Goal: Transaction & Acquisition: Purchase product/service

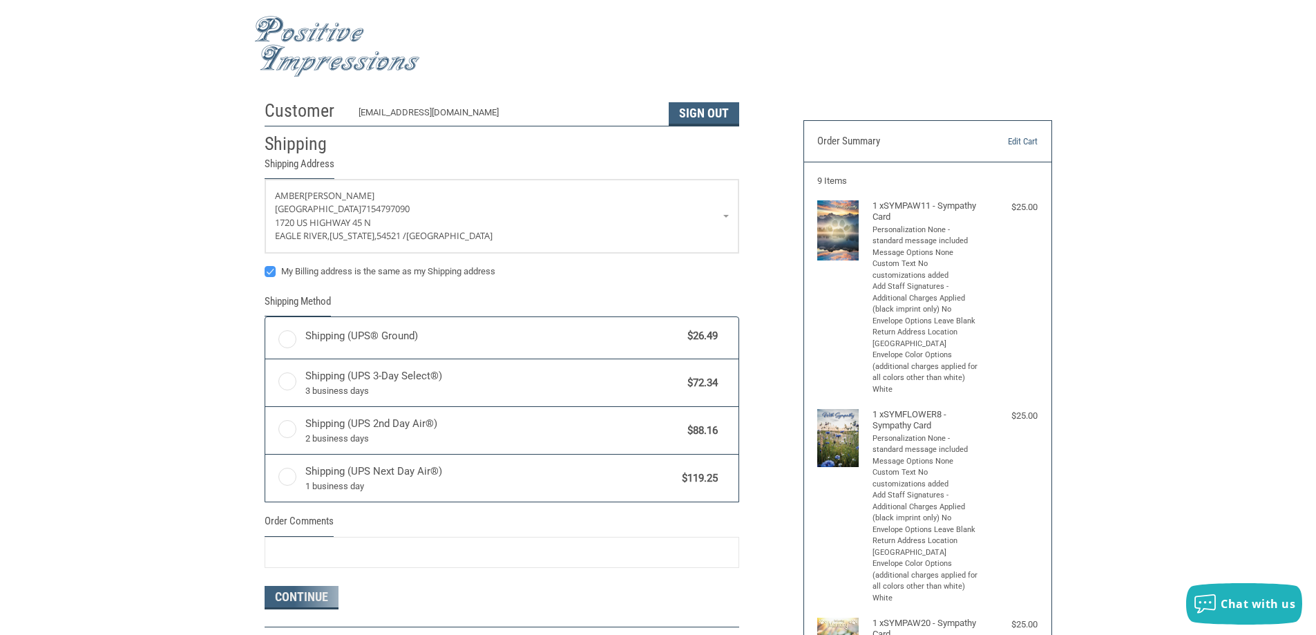
radio input "true"
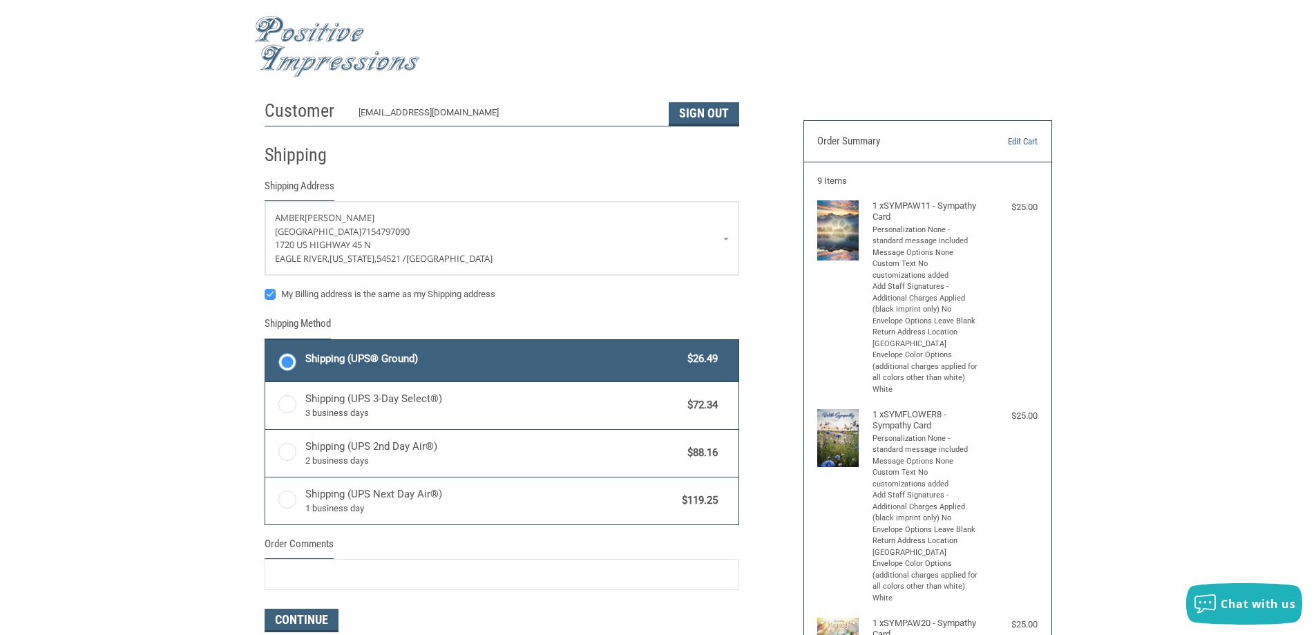
click at [318, 50] on img at bounding box center [337, 46] width 166 height 61
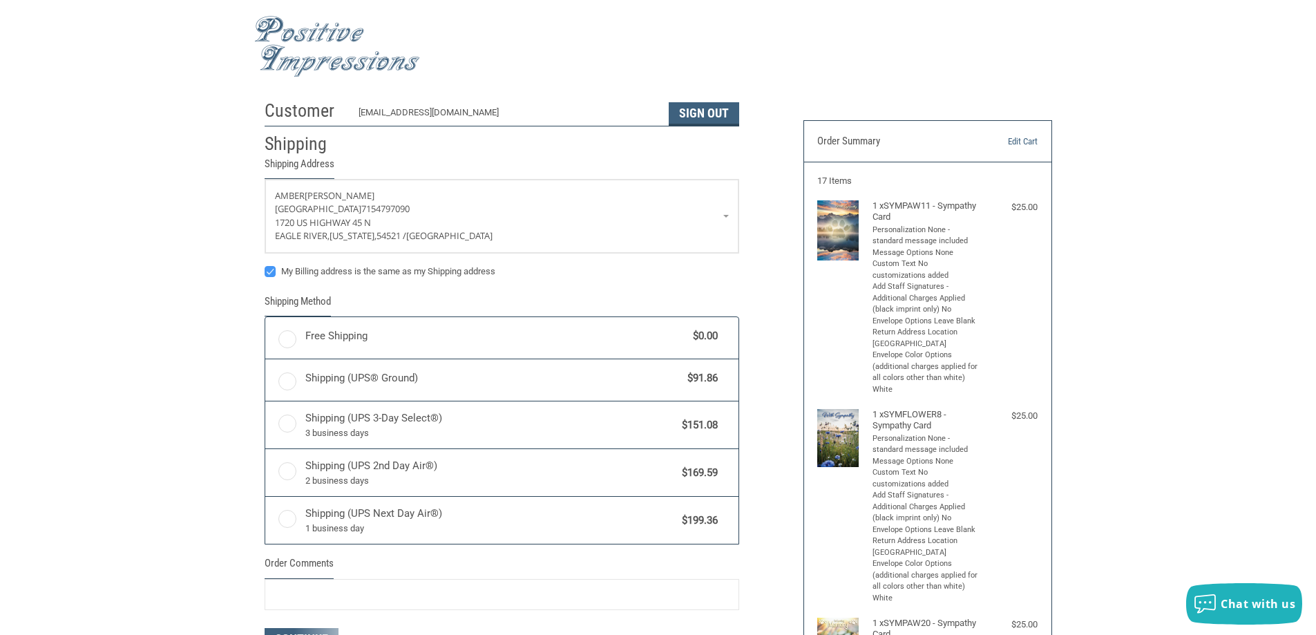
radio input "true"
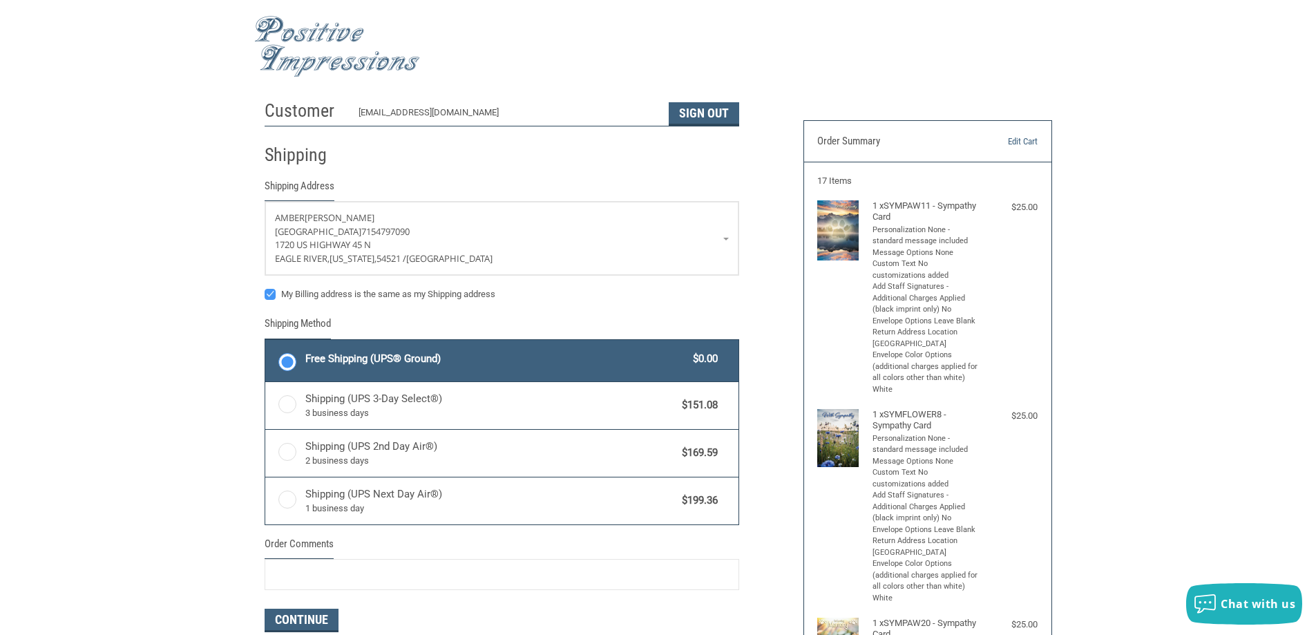
click at [436, 354] on span "Free Shipping (UPS® Ground)" at bounding box center [495, 359] width 381 height 16
click at [266, 342] on input "Free Shipping (UPS® Ground) $0.00" at bounding box center [265, 341] width 1 height 1
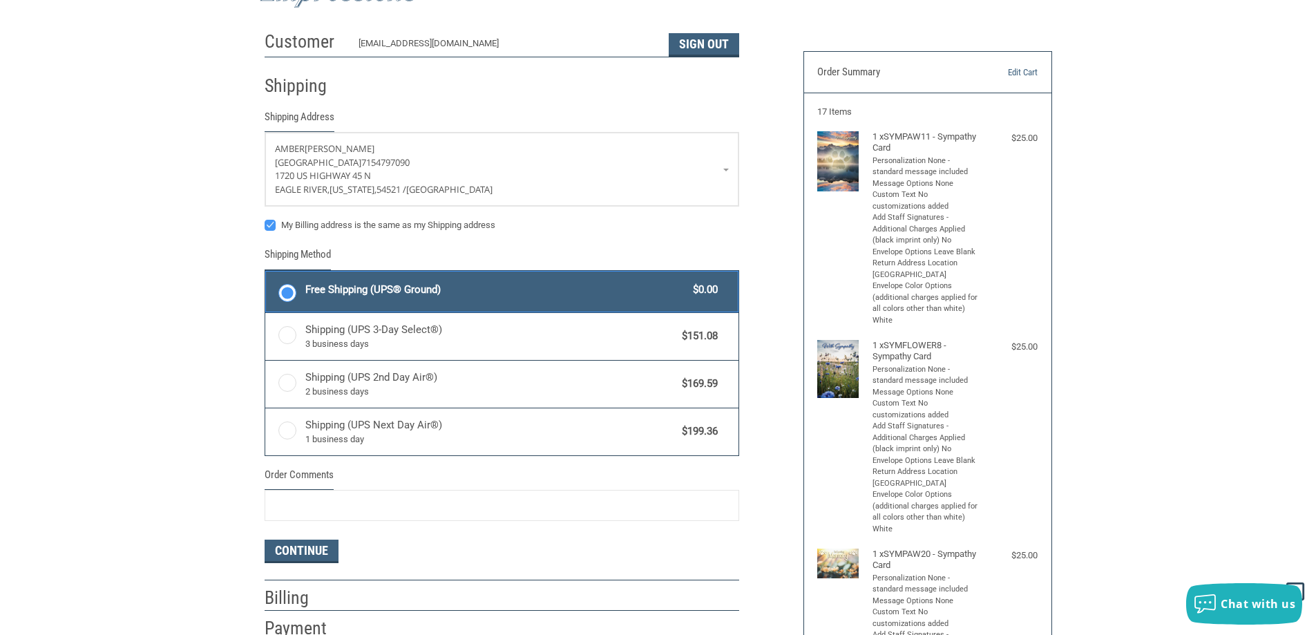
scroll to position [276, 0]
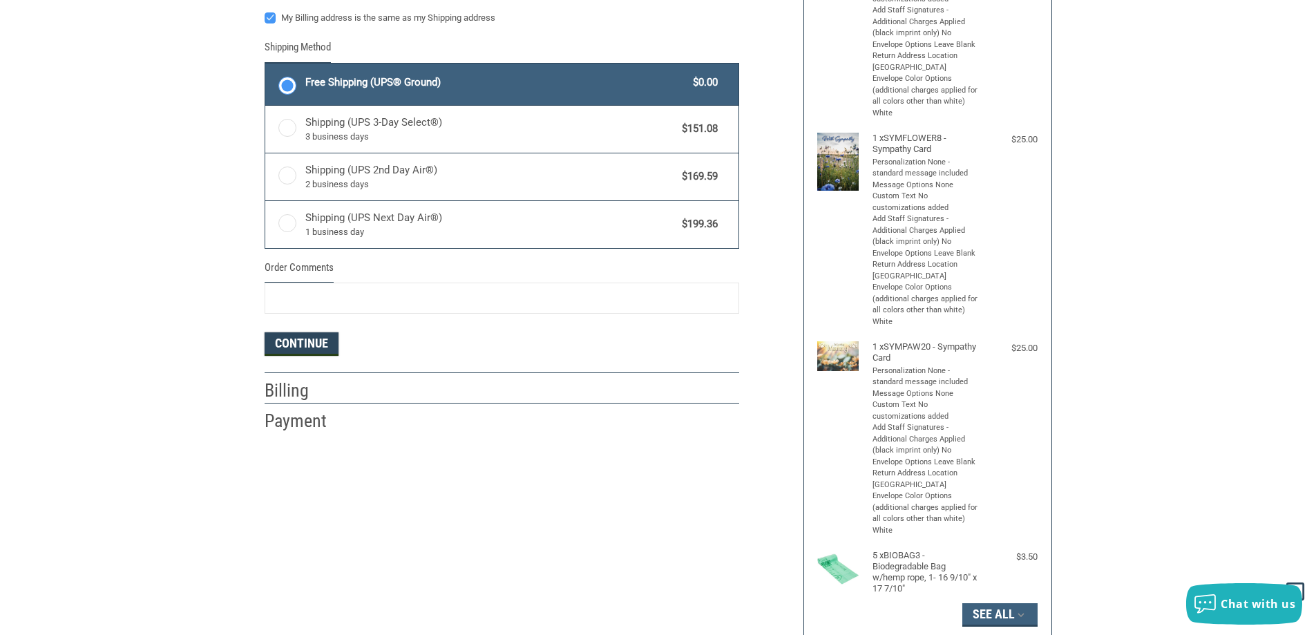
click at [314, 344] on button "Continue" at bounding box center [302, 343] width 74 height 23
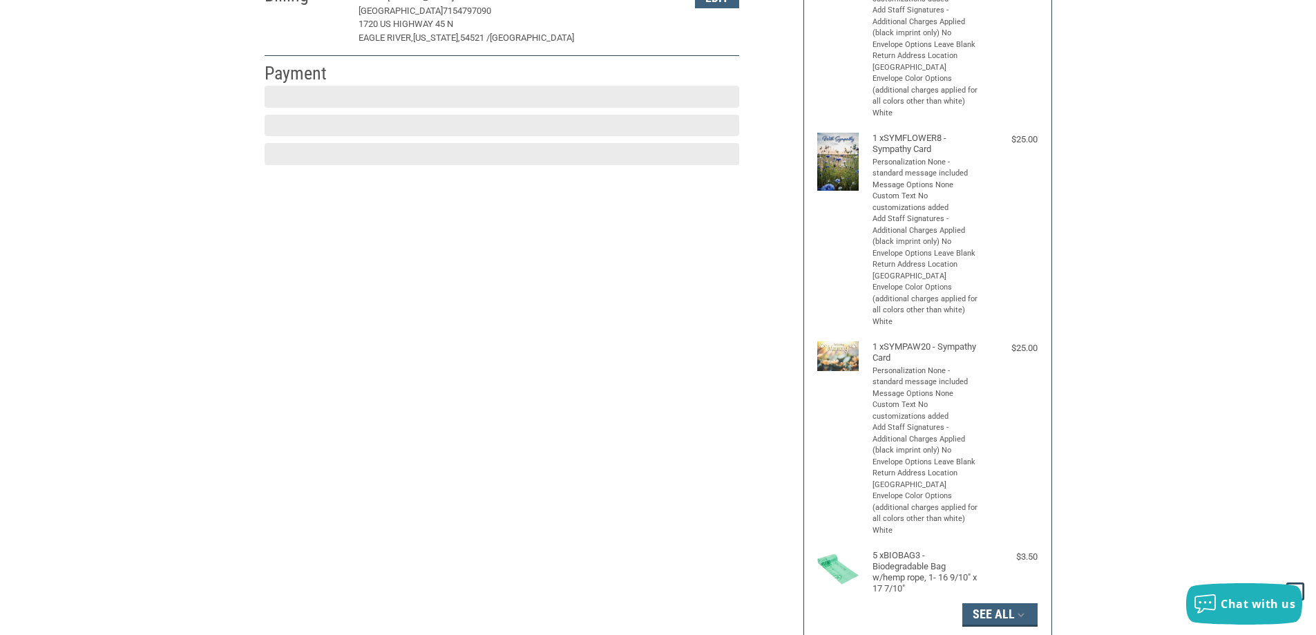
scroll to position [207, 0]
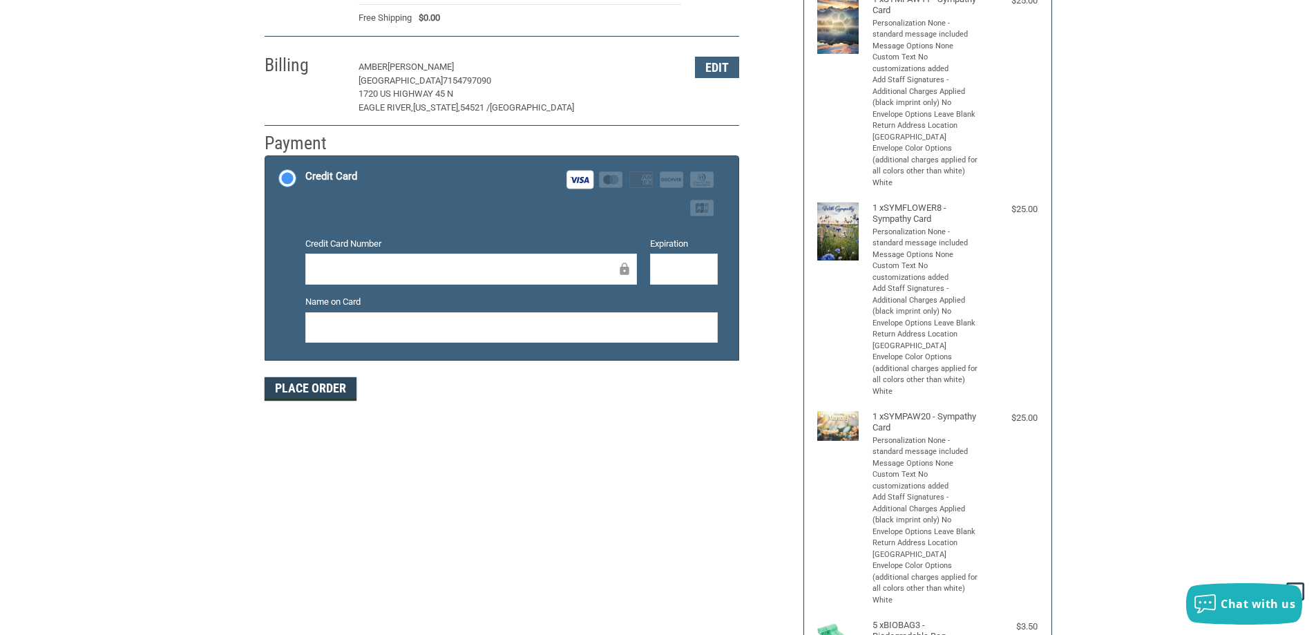
click at [334, 388] on button "Place Order" at bounding box center [311, 388] width 92 height 23
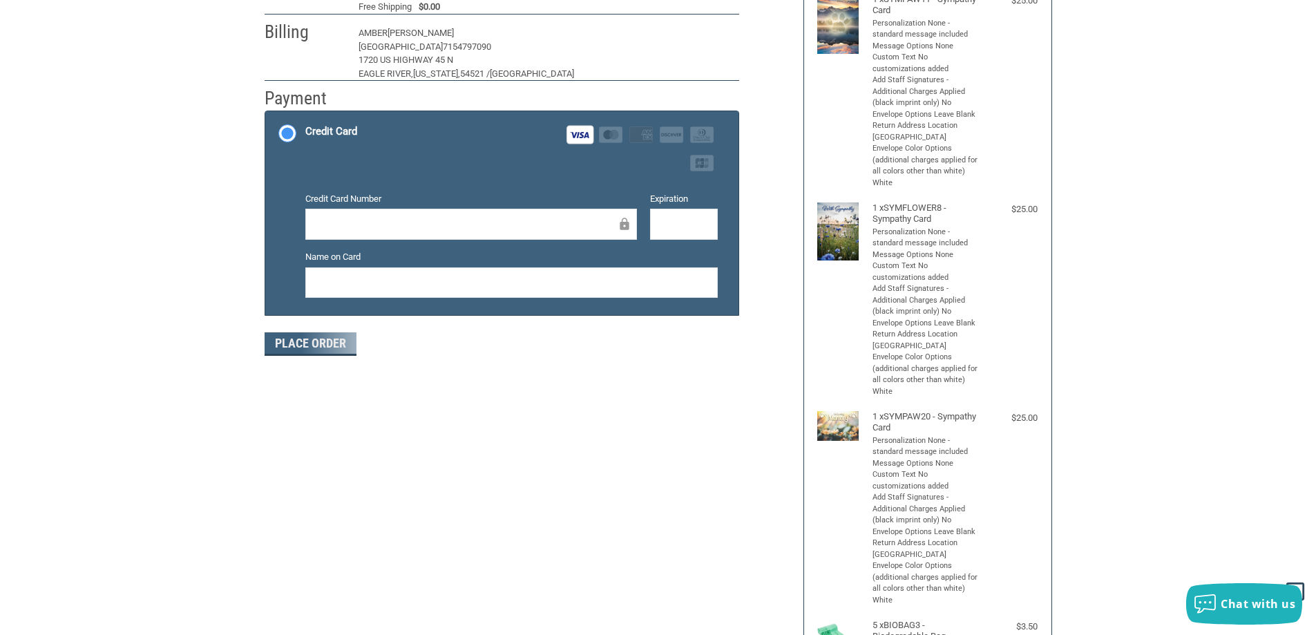
scroll to position [160, 0]
